Goal: Task Accomplishment & Management: Use online tool/utility

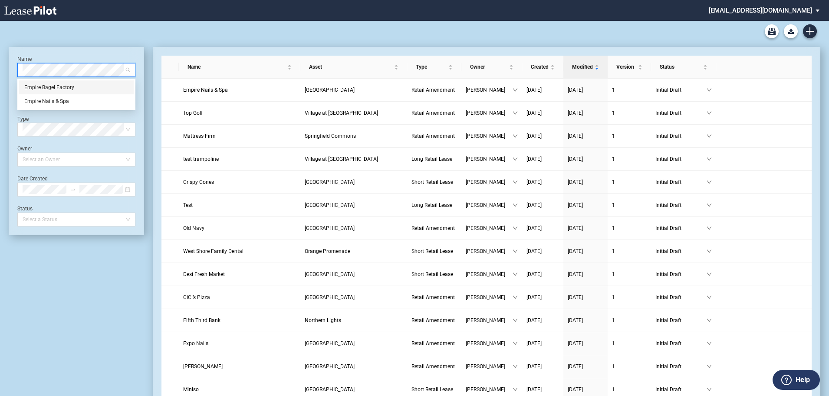
click at [88, 88] on div "Empire Bagel Factory" at bounding box center [76, 87] width 104 height 9
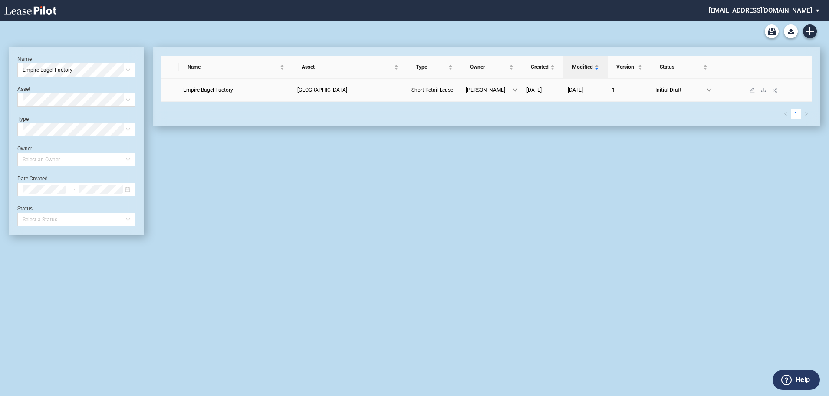
click at [241, 86] on link "Empire Bagel Factory" at bounding box center [236, 90] width 106 height 9
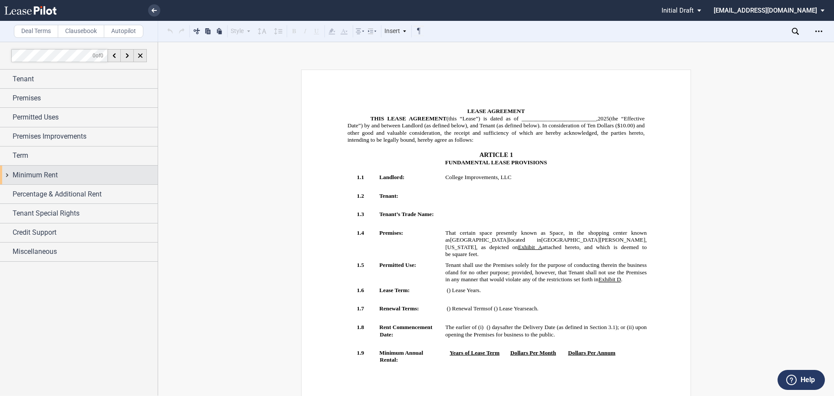
click at [50, 175] on span "Minimum Rent" at bounding box center [35, 175] width 45 height 10
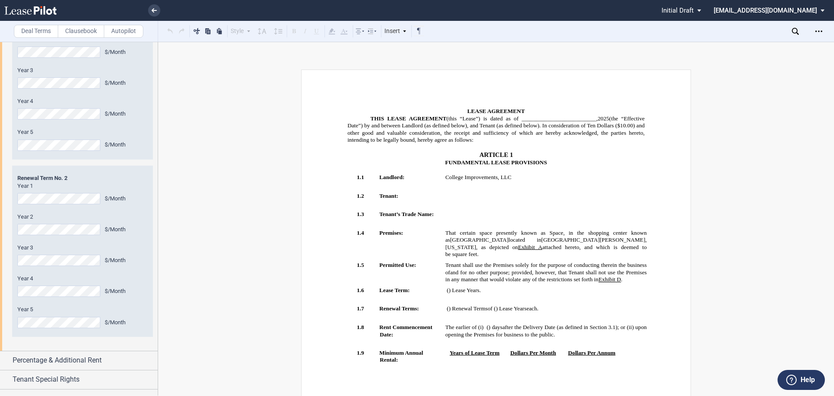
scroll to position [577, 0]
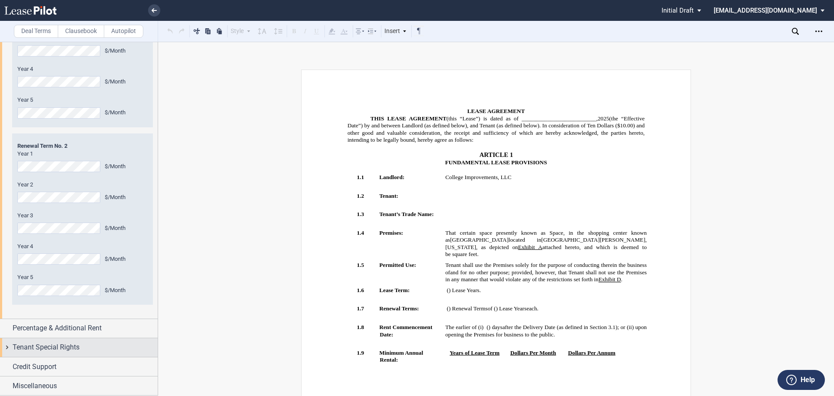
click at [67, 348] on span "Tenant Special Rights" at bounding box center [46, 347] width 67 height 10
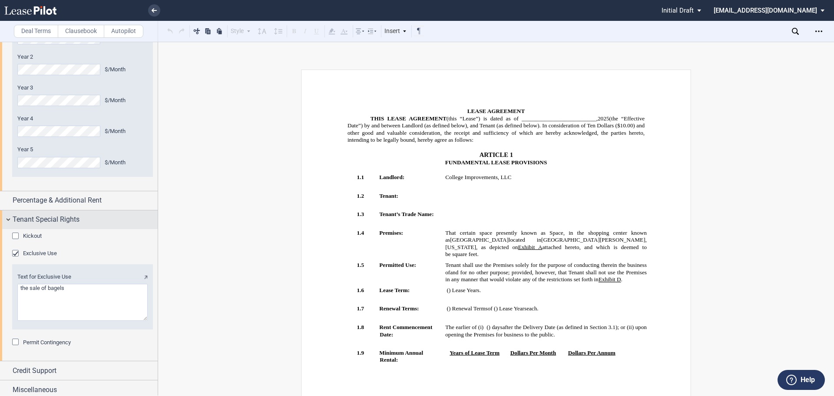
scroll to position [705, 0]
click at [77, 222] on span "Tenant Special Rights" at bounding box center [46, 219] width 67 height 10
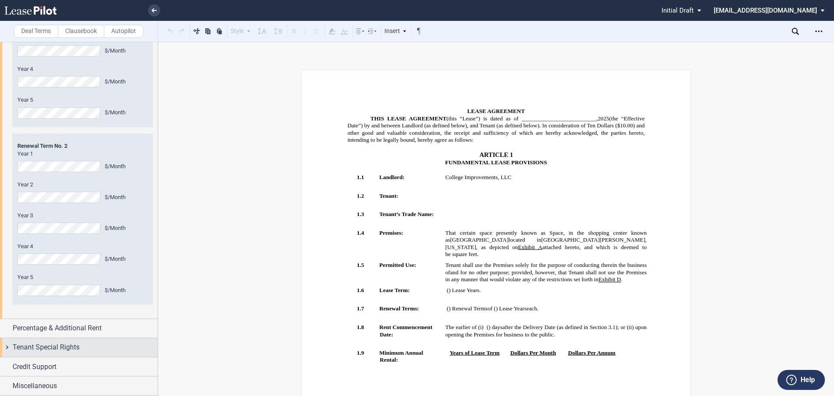
scroll to position [577, 0]
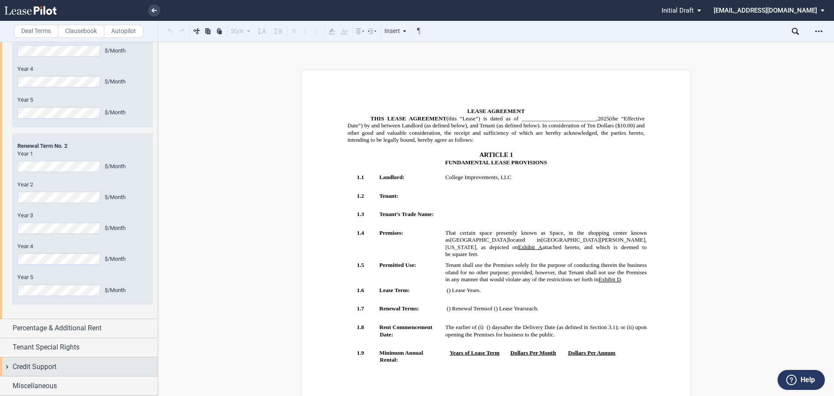
click at [54, 366] on span "Credit Support" at bounding box center [35, 366] width 44 height 10
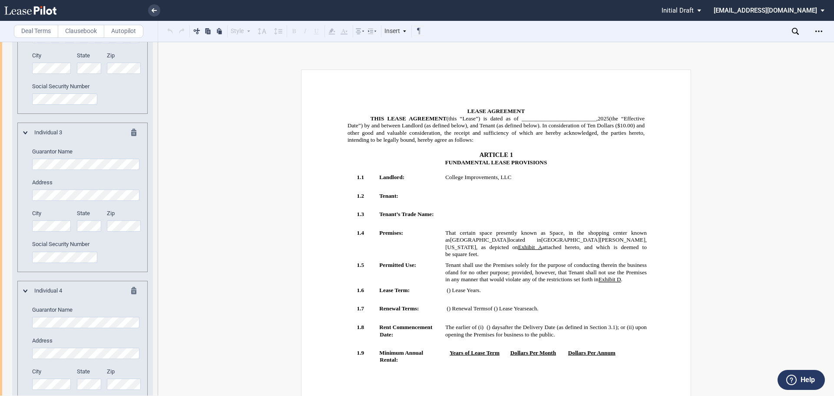
scroll to position [1205, 0]
click at [132, 289] on md-icon at bounding box center [136, 291] width 10 height 10
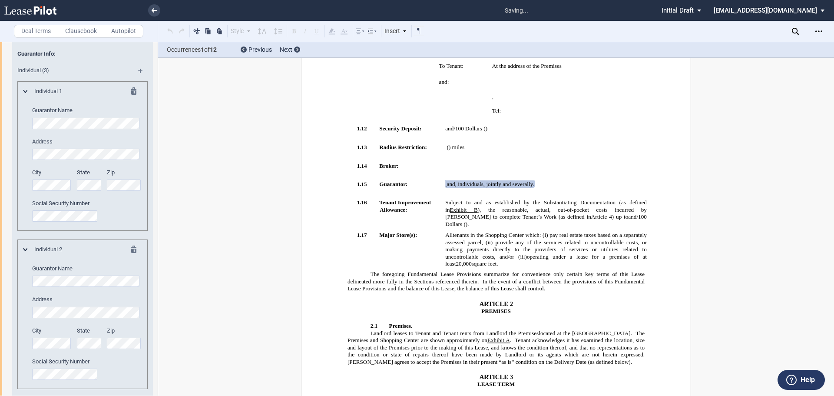
scroll to position [928, 0]
click at [134, 252] on md-icon at bounding box center [136, 252] width 10 height 10
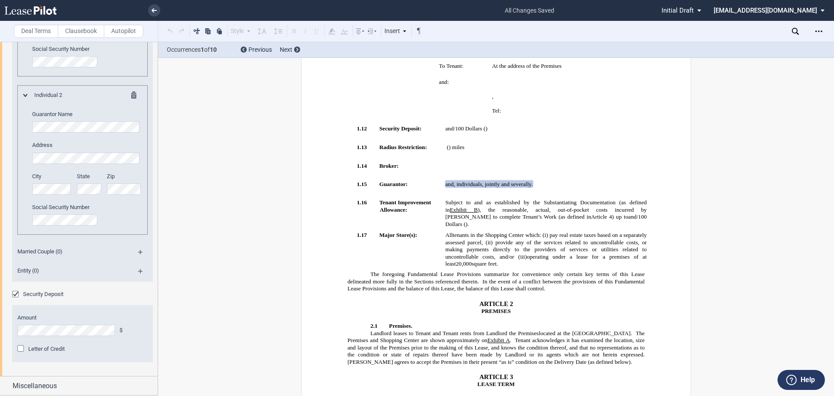
scroll to position [1083, 0]
click at [65, 385] on div "Miscellaneous" at bounding box center [85, 386] width 145 height 10
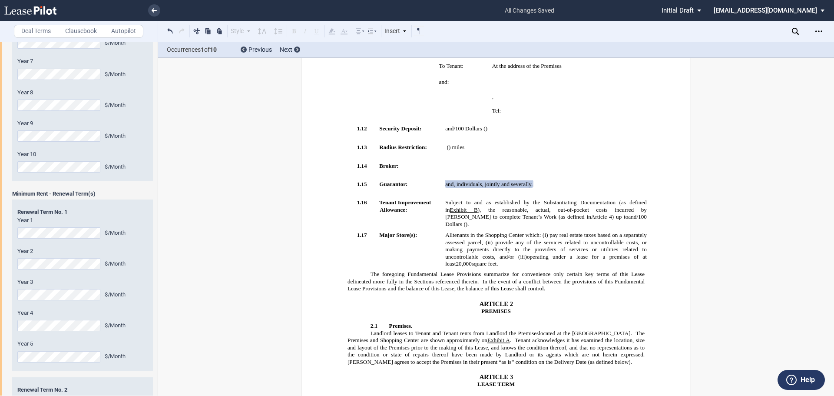
scroll to position [0, 0]
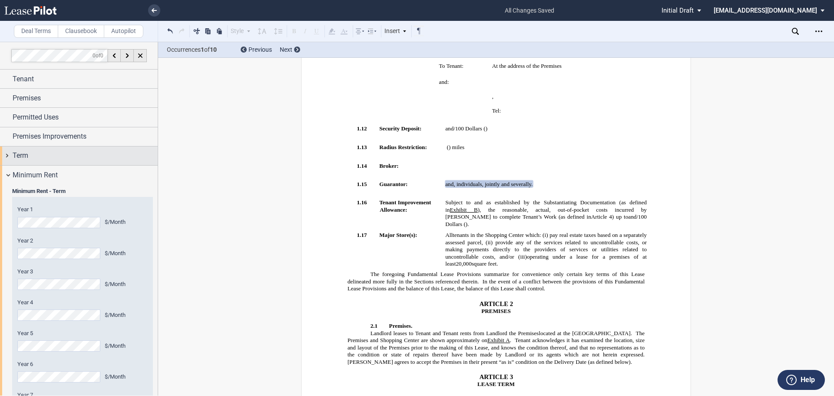
click at [56, 150] on div "Term" at bounding box center [85, 155] width 145 height 10
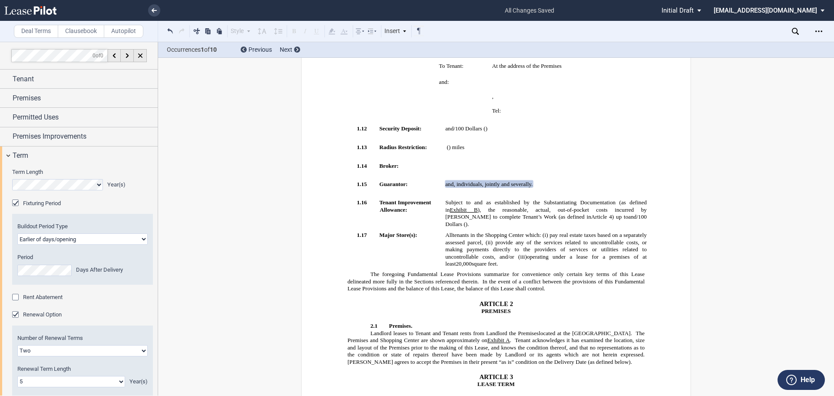
click at [45, 295] on span "Rent Abatement" at bounding box center [43, 297] width 40 height 7
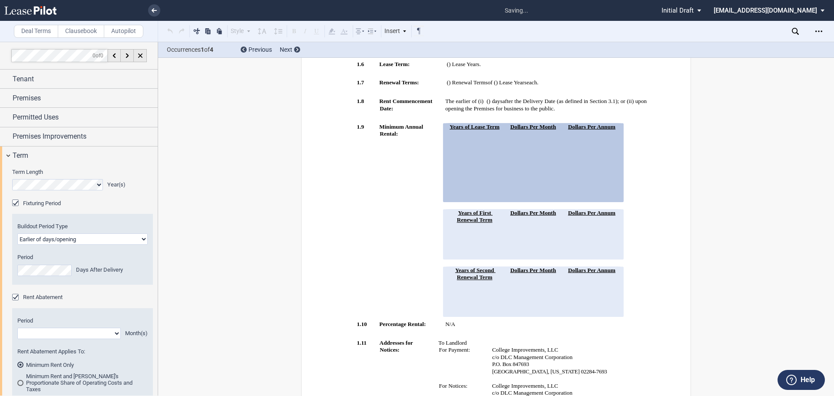
scroll to position [201, 0]
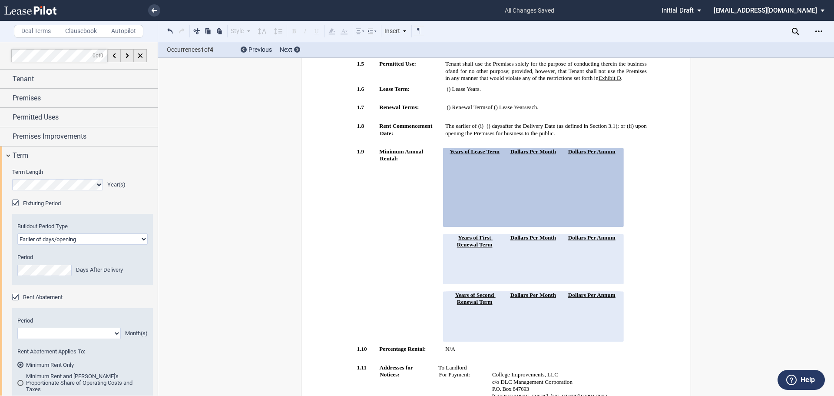
click at [95, 333] on select "1 2 3 4 5 6 7 8 9 10 11" at bounding box center [68, 332] width 103 height 11
select select "number:3"
click at [17, 327] on select "1 2 3 4 5 6 7 8 9 10 11" at bounding box center [68, 332] width 103 height 11
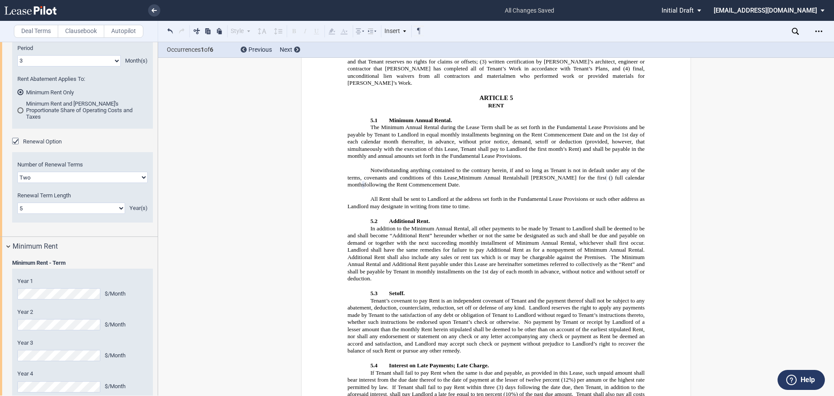
scroll to position [1365, 0]
click at [546, 190] on p "﻿" at bounding box center [495, 192] width 297 height 7
drag, startPoint x: 455, startPoint y: 184, endPoint x: 365, endPoint y: 172, distance: 91.1
click at [365, 172] on p "Notwithstanding anything contained to the contrary herein, if and so long as Te…" at bounding box center [495, 179] width 297 height 22
drag, startPoint x: 394, startPoint y: 170, endPoint x: 377, endPoint y: 183, distance: 21.1
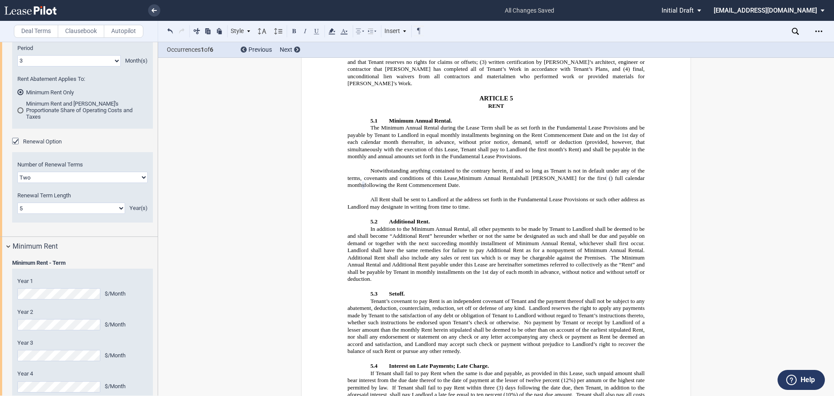
click at [377, 183] on span "following the Rent Commencement Date." at bounding box center [412, 185] width 96 height 7
drag, startPoint x: 449, startPoint y: 188, endPoint x: 356, endPoint y: 171, distance: 94.9
click at [356, 171] on p "Notwithstanding anything contained to the contrary herein, if and so long as Te…" at bounding box center [495, 179] width 297 height 22
drag, startPoint x: 399, startPoint y: 175, endPoint x: 365, endPoint y: 176, distance: 34.3
click at [365, 176] on span "Notwithstanding anything contained to the contrary herein, if and so long as Te…" at bounding box center [496, 175] width 299 height 14
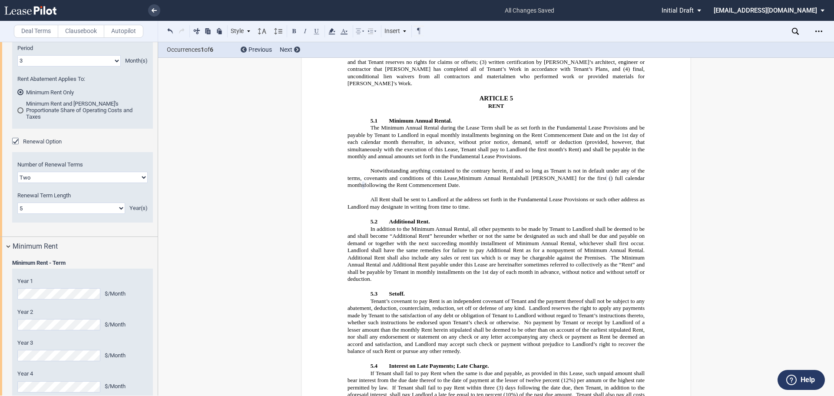
drag, startPoint x: 463, startPoint y: 188, endPoint x: 364, endPoint y: 170, distance: 101.1
click at [364, 170] on p "Notwithstanding anything contained to the contrary herein, if and so long as Te…" at bounding box center [495, 179] width 297 height 22
drag, startPoint x: 392, startPoint y: 176, endPoint x: 385, endPoint y: 172, distance: 8.4
click at [385, 172] on span "Notwithstanding anything contained to the contrary herein, if and so long as Te…" at bounding box center [496, 175] width 299 height 14
drag, startPoint x: 449, startPoint y: 187, endPoint x: 365, endPoint y: 168, distance: 86.5
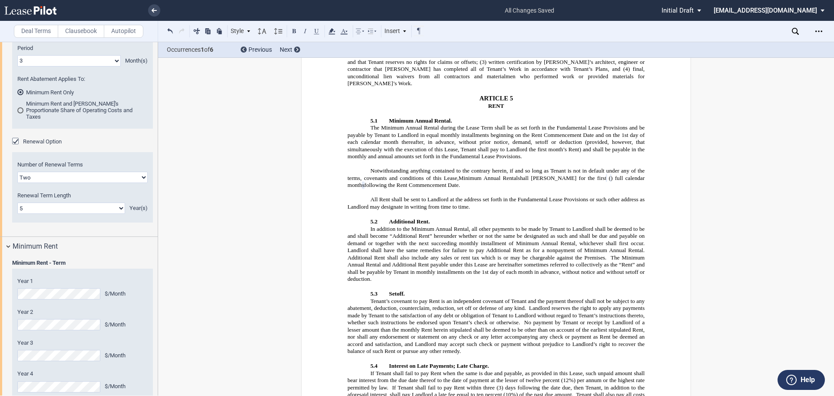
click at [365, 168] on p "Notwithstanding anything contained to the contrary herein, if and so long as Te…" at bounding box center [495, 179] width 297 height 22
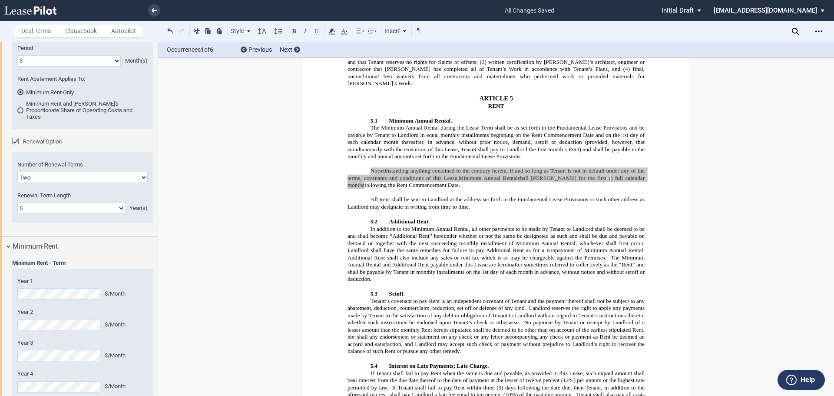
scroll to position [0, 0]
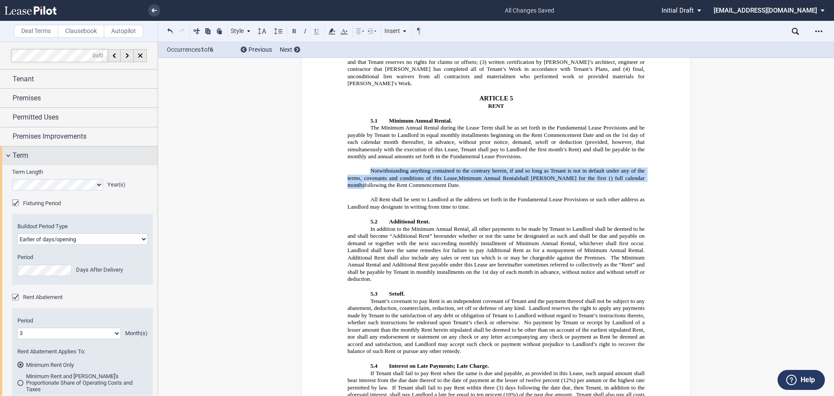
click at [102, 158] on div "Term" at bounding box center [85, 155] width 145 height 10
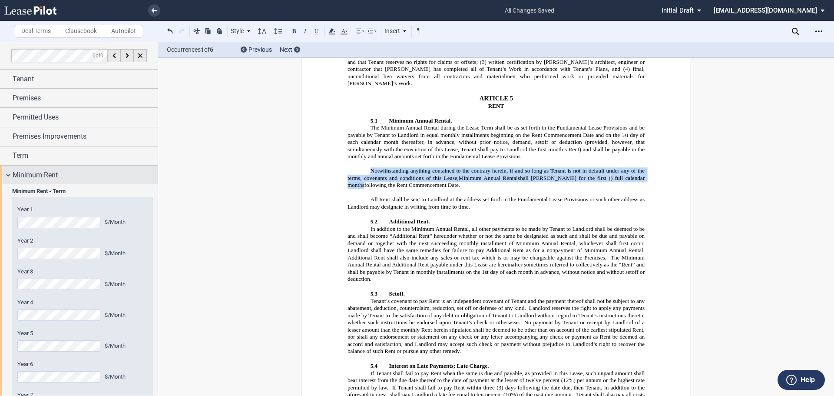
click at [69, 172] on div "Minimum Rent" at bounding box center [85, 175] width 145 height 10
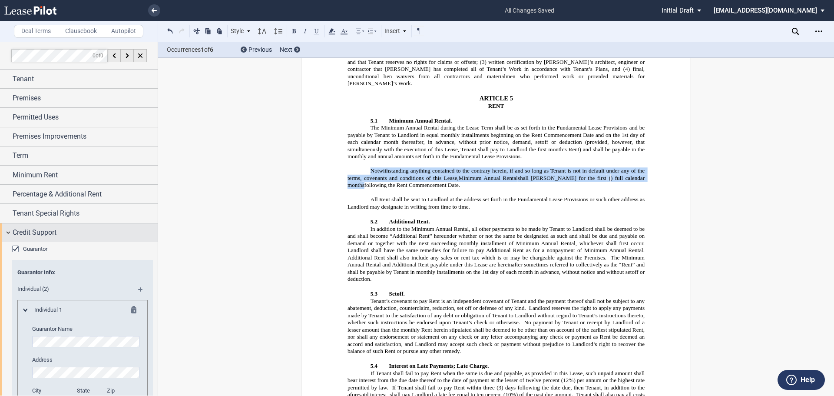
click at [74, 224] on div "Credit Support" at bounding box center [79, 232] width 158 height 19
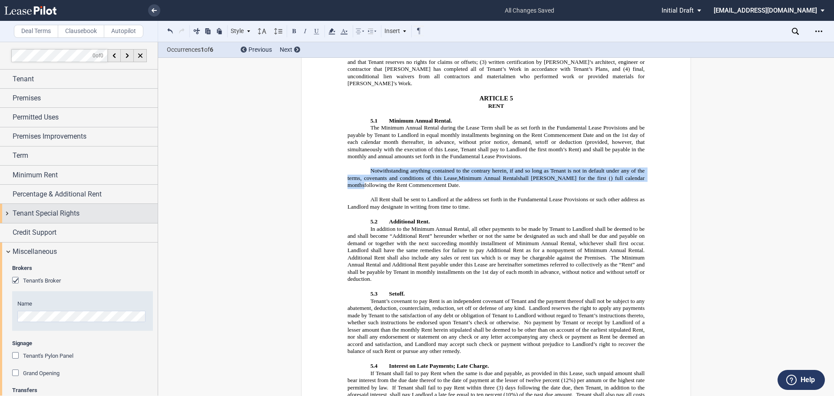
click at [77, 215] on span "Tenant Special Rights" at bounding box center [46, 213] width 67 height 10
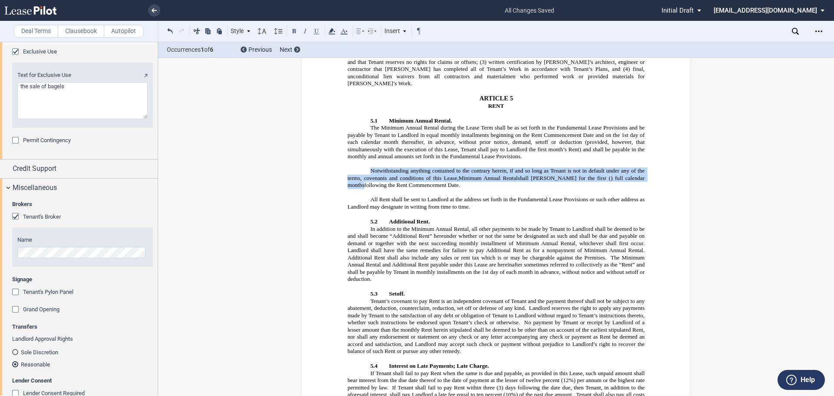
scroll to position [212, 0]
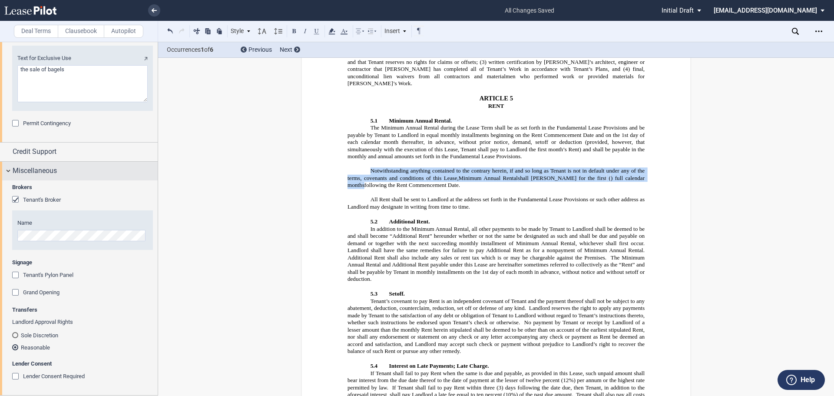
click at [68, 175] on div "Miscellaneous" at bounding box center [85, 170] width 145 height 10
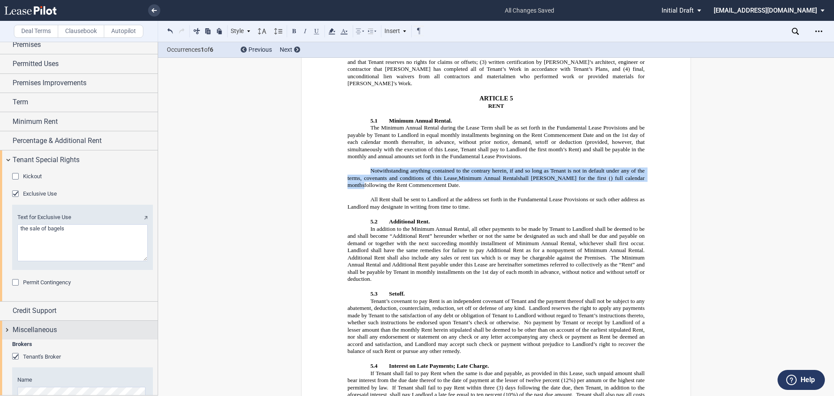
scroll to position [0, 0]
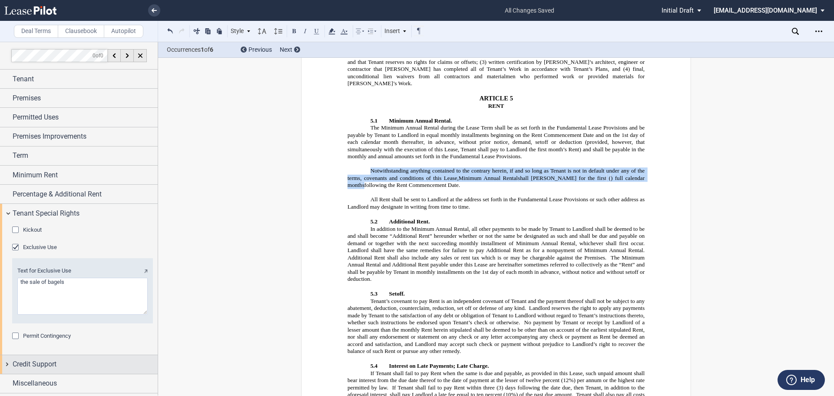
click at [56, 363] on span "Credit Support" at bounding box center [35, 364] width 44 height 10
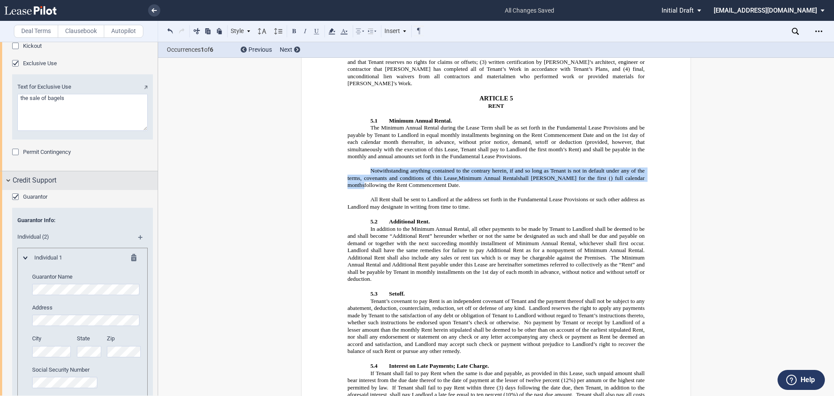
scroll to position [32, 0]
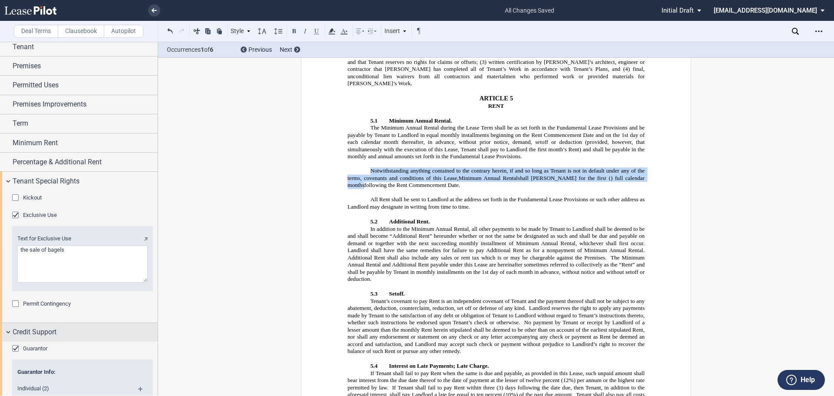
click at [46, 330] on span "Credit Support" at bounding box center [35, 332] width 44 height 10
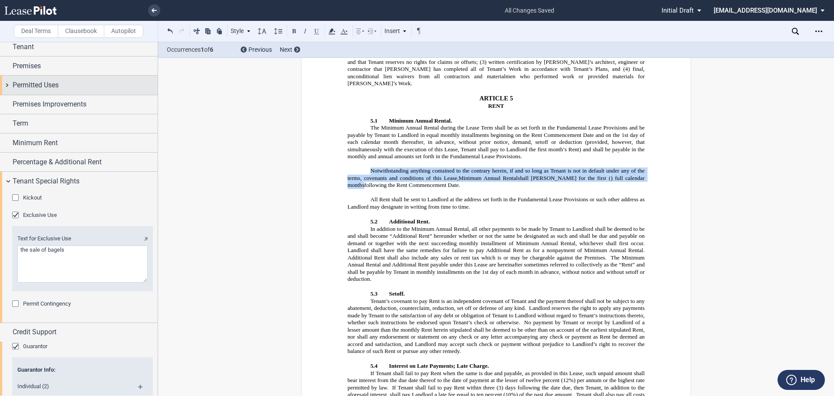
scroll to position [0, 0]
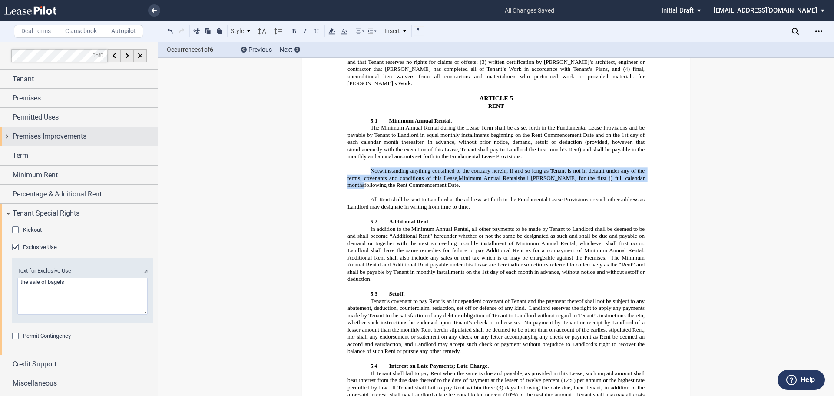
click at [92, 132] on div "Premises Improvements" at bounding box center [85, 136] width 145 height 10
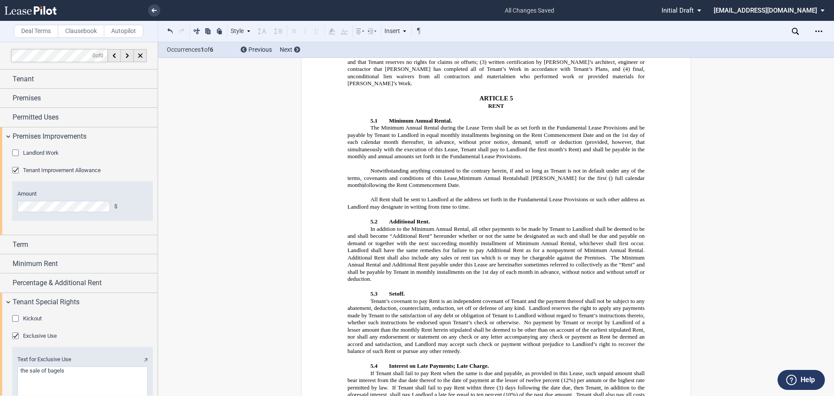
click at [0, 204] on html ".bocls-1{fill:#26354a;fill-rule:evenodd} Loading... × all changes saved Pending…" at bounding box center [417, 198] width 834 height 396
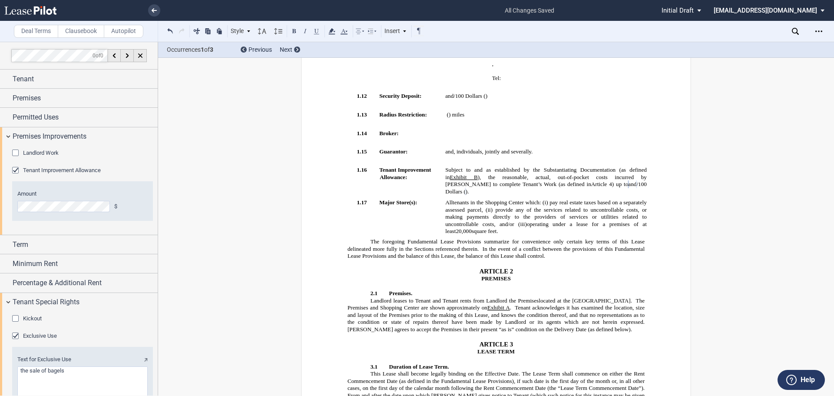
scroll to position [86, 0]
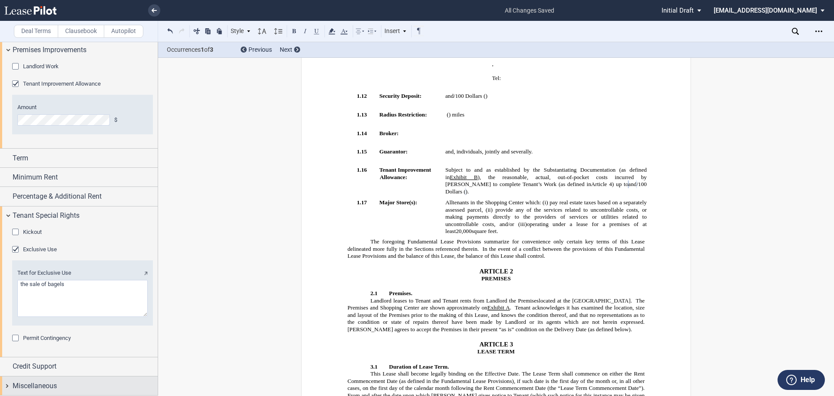
click at [70, 381] on div "Miscellaneous" at bounding box center [85, 385] width 145 height 10
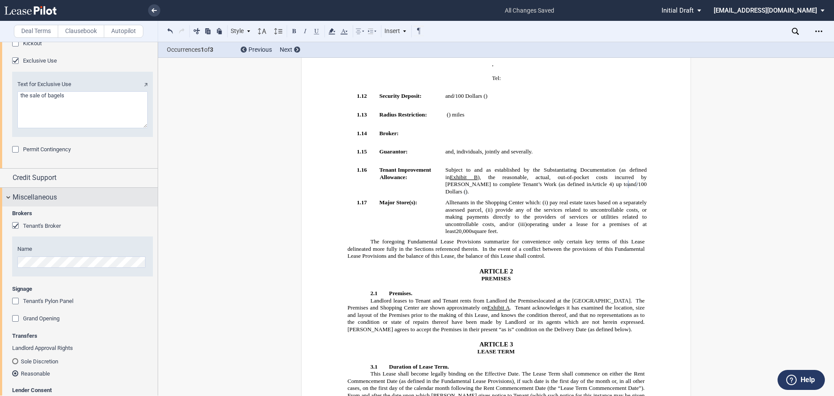
scroll to position [301, 0]
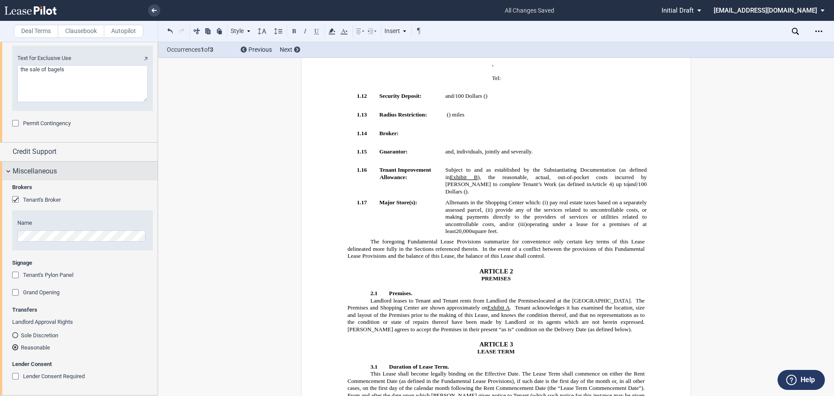
click at [71, 166] on div "Miscellaneous" at bounding box center [85, 171] width 145 height 10
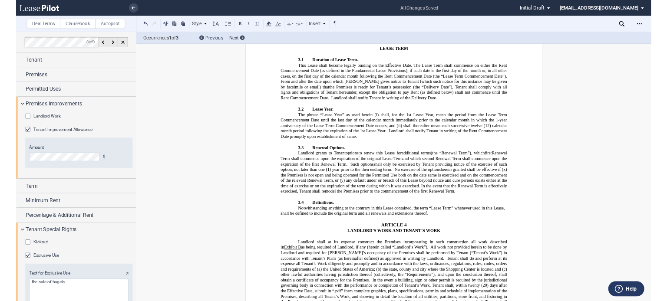
scroll to position [922, 0]
